Goal: Find specific page/section

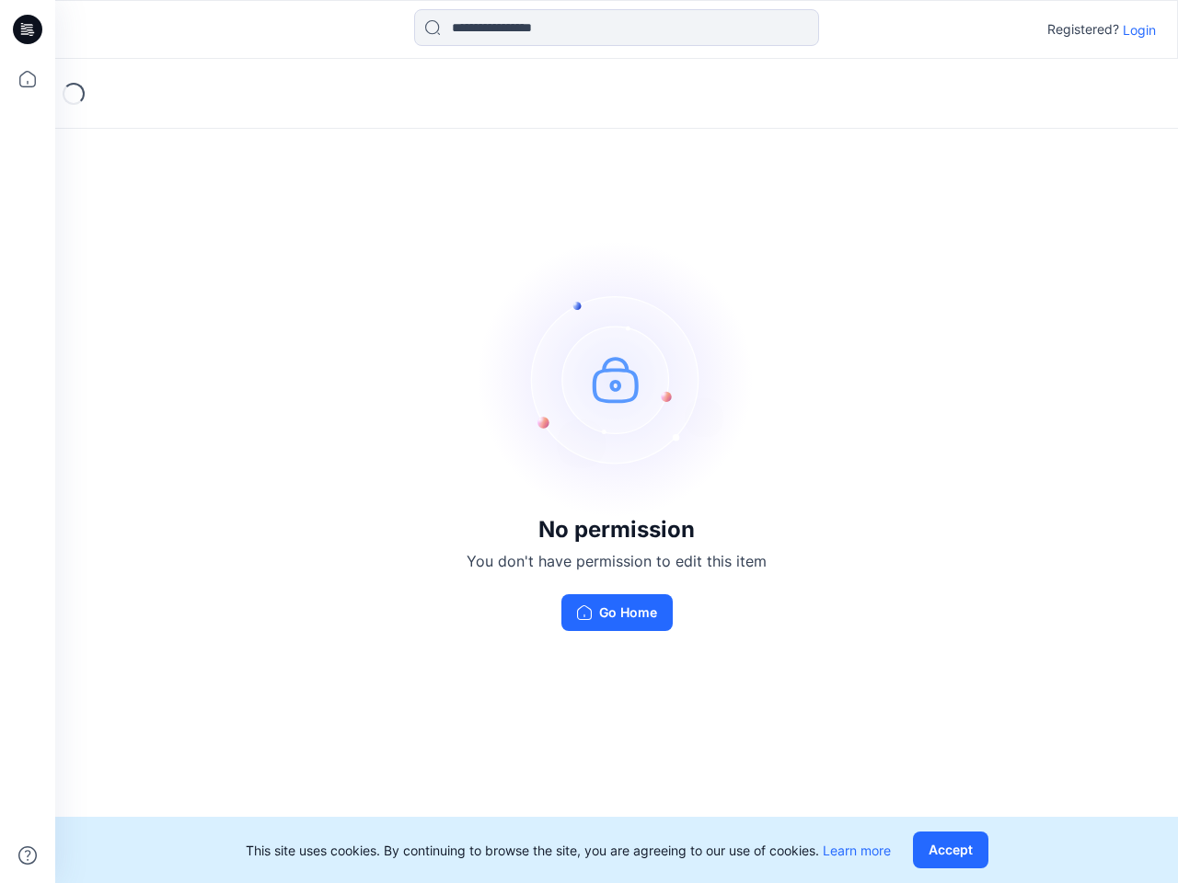
click at [589, 442] on img at bounding box center [616, 379] width 276 height 276
click at [29, 29] on icon at bounding box center [30, 29] width 7 height 1
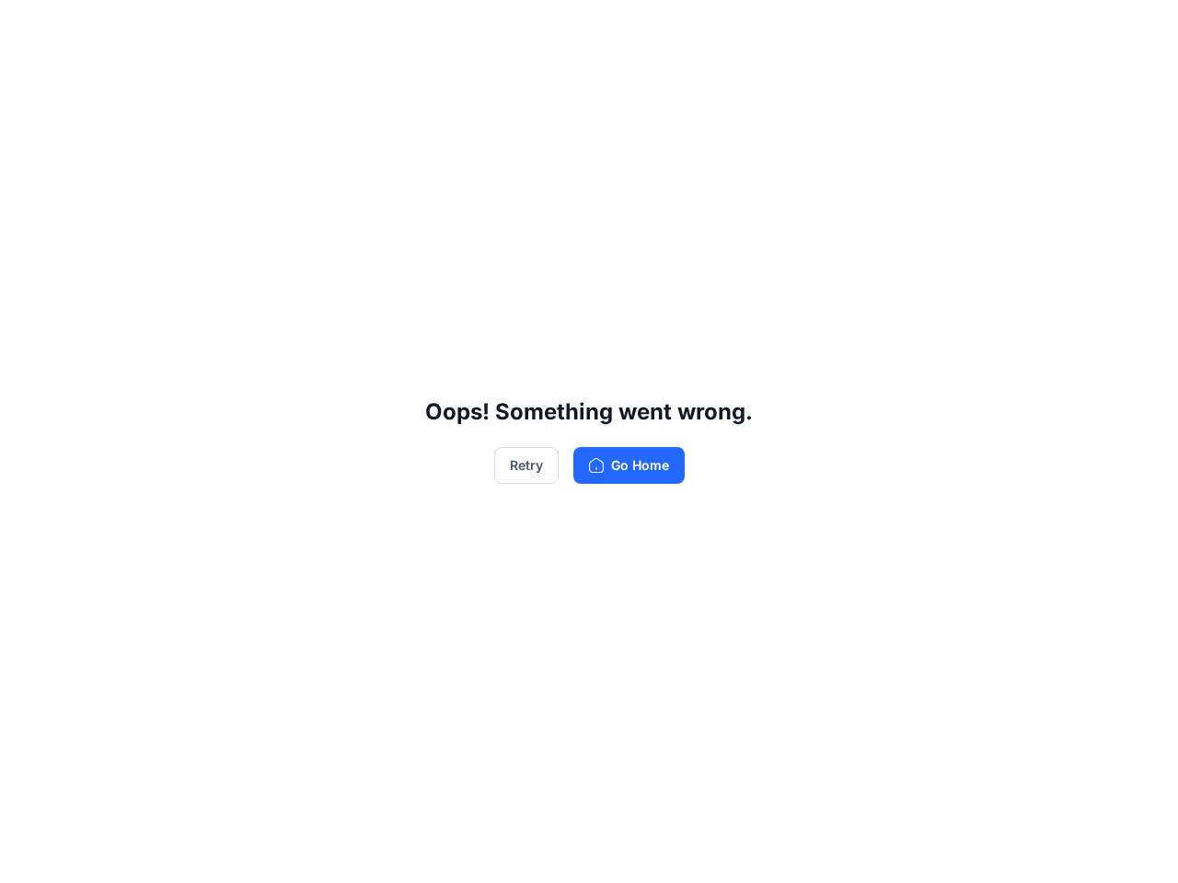
click at [28, 79] on div "Oops! Something went wrong. Retry Go Home" at bounding box center [589, 441] width 1178 height 883
click at [28, 856] on div "Oops! Something went wrong. Retry Go Home" at bounding box center [589, 441] width 1178 height 883
click at [616, 28] on div "Oops! Something went wrong. Retry Go Home" at bounding box center [589, 441] width 1178 height 883
click at [1139, 29] on div "Oops! Something went wrong. Retry Go Home" at bounding box center [589, 441] width 1178 height 883
click at [954, 850] on div "Oops! Something went wrong. Retry Go Home" at bounding box center [589, 441] width 1178 height 883
